Goal: Find specific page/section

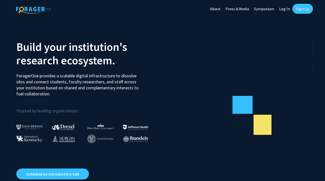
click at [285, 8] on link "Log In" at bounding box center [285, 9] width 16 height 18
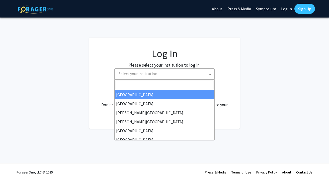
click at [163, 71] on span "Select your institution" at bounding box center [166, 74] width 98 height 10
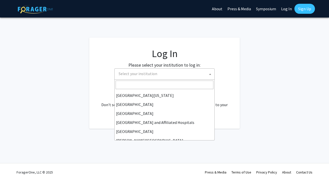
scroll to position [75, 0]
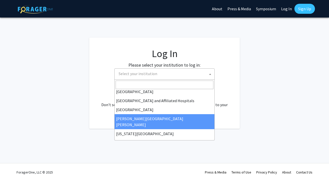
select select "1"
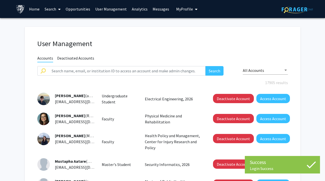
click at [59, 9] on icon at bounding box center [59, 9] width 3 height 4
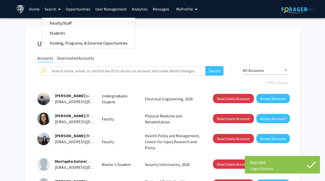
click at [62, 24] on span "Faculty/Staff" at bounding box center [60, 23] width 37 height 10
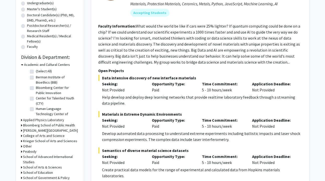
scroll to position [125, 0]
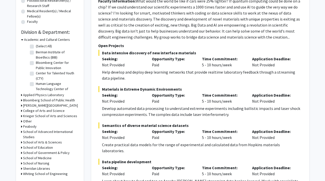
click at [36, 109] on h3 "College of Arts and Science" at bounding box center [44, 110] width 42 height 5
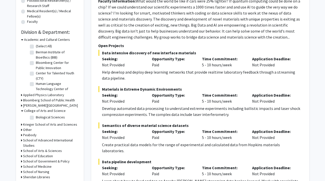
click at [36, 118] on label "Biological Sciences" at bounding box center [50, 117] width 29 height 5
click at [36, 118] on input "Biological Sciences" at bounding box center [37, 116] width 3 height 3
checkbox input "true"
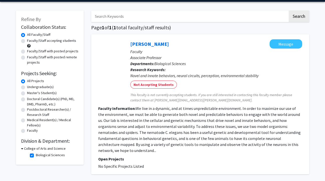
scroll to position [25, 0]
